Goal: Task Accomplishment & Management: Complete application form

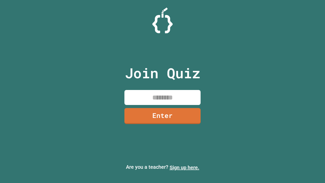
click at [185, 168] on link "Sign up here." at bounding box center [185, 167] width 30 height 6
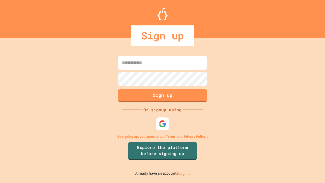
click at [185, 173] on link "Log in." at bounding box center [184, 173] width 12 height 5
